Goal: Information Seeking & Learning: Learn about a topic

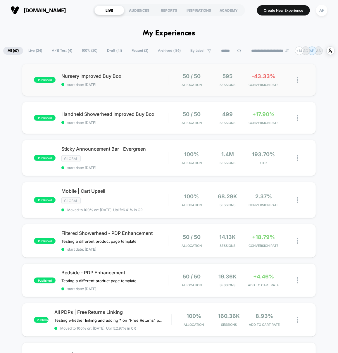
click at [153, 92] on div "published Nursery Improved Buy Box start date: [DATE] 50 / 50 Allocation 595 Se…" at bounding box center [169, 80] width 294 height 32
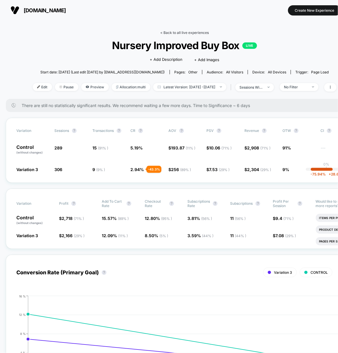
click at [188, 33] on link "< Back to all live experiences" at bounding box center [184, 32] width 49 height 4
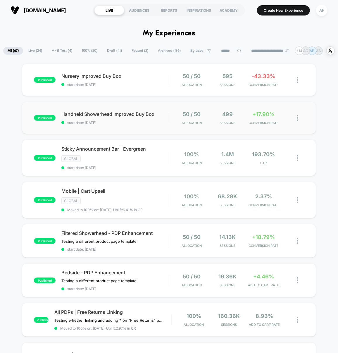
click at [158, 132] on div "published Handheld Showerhead Improved Buy Box start date: [DATE] 50 / 50 Alloc…" at bounding box center [169, 118] width 294 height 32
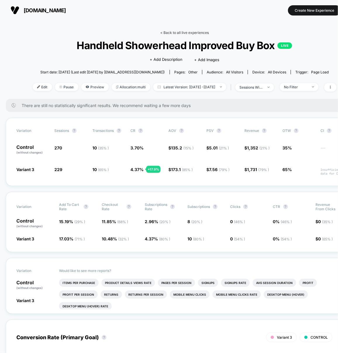
click at [194, 33] on link "< Back to all live experiences" at bounding box center [184, 32] width 49 height 4
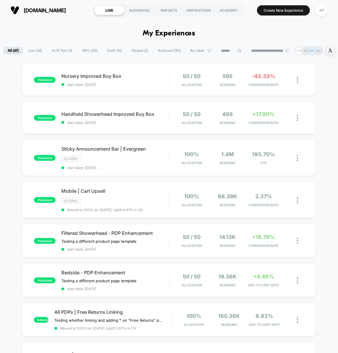
click at [60, 52] on span "A/B Test ( 4 )" at bounding box center [61, 51] width 29 height 8
